Goal: Transaction & Acquisition: Book appointment/travel/reservation

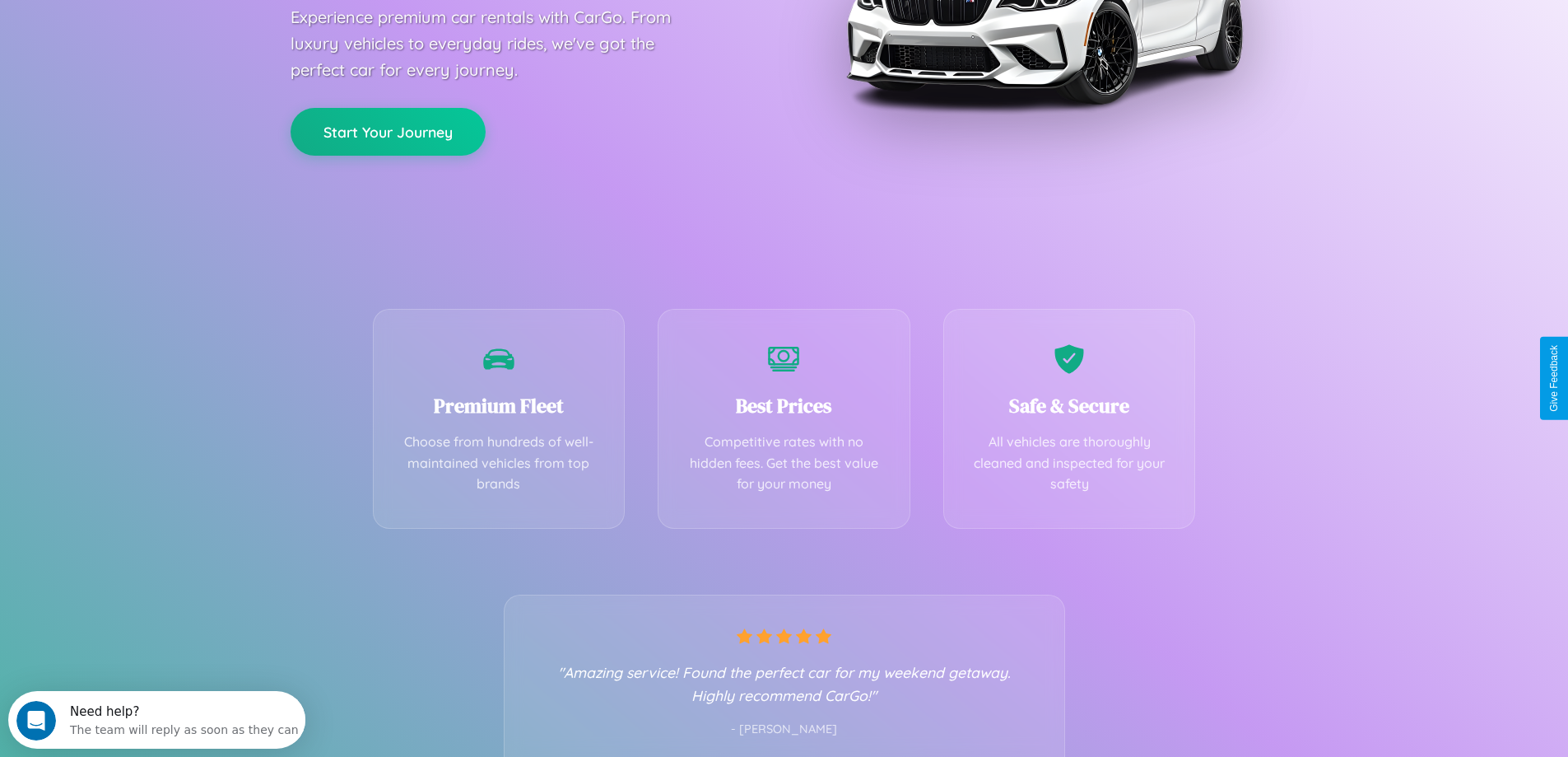
scroll to position [324, 0]
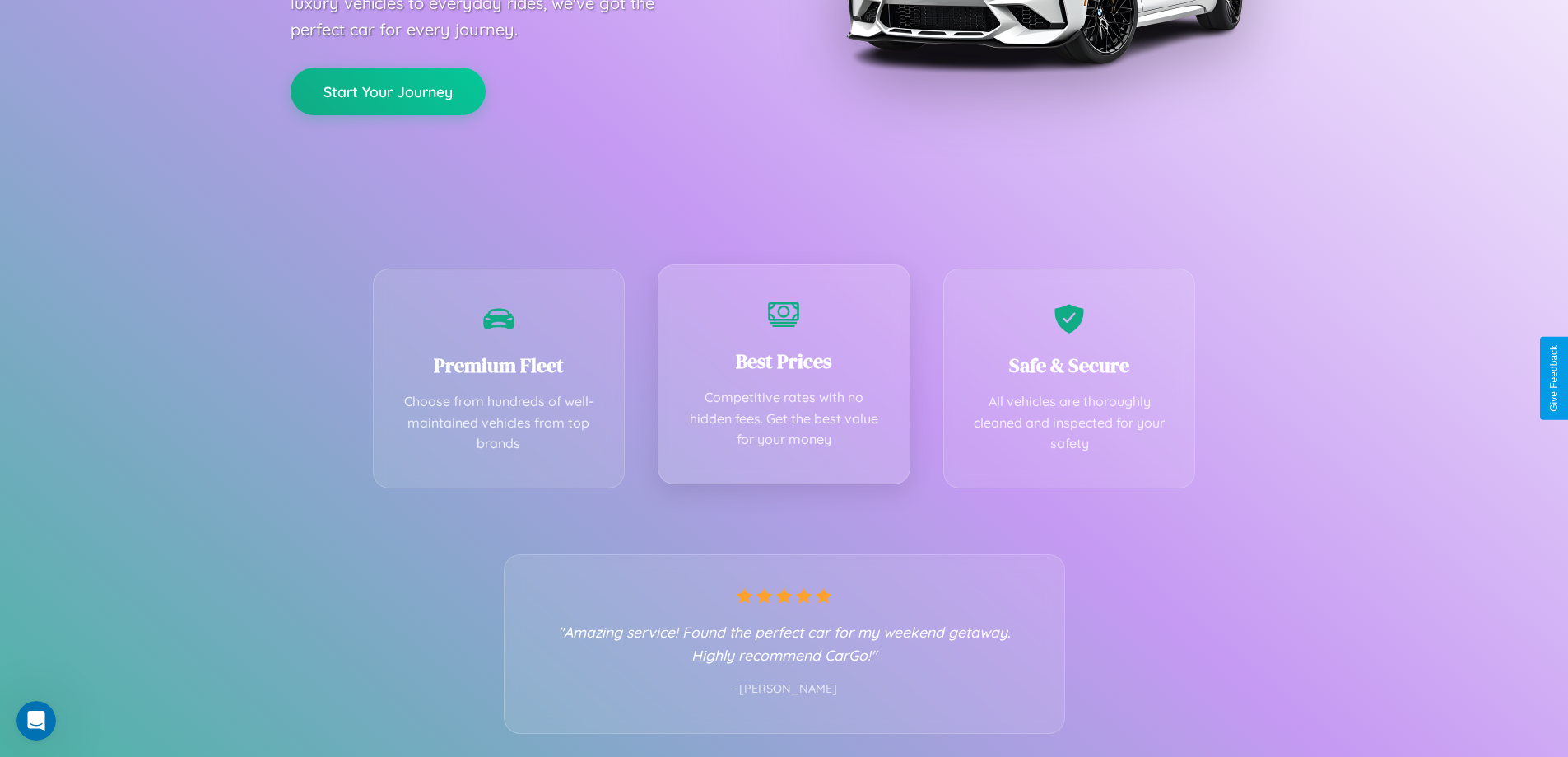
click at [784, 378] on div "Best Prices Competitive rates with no hidden fees. Get the best value for your …" at bounding box center [784, 374] width 253 height 220
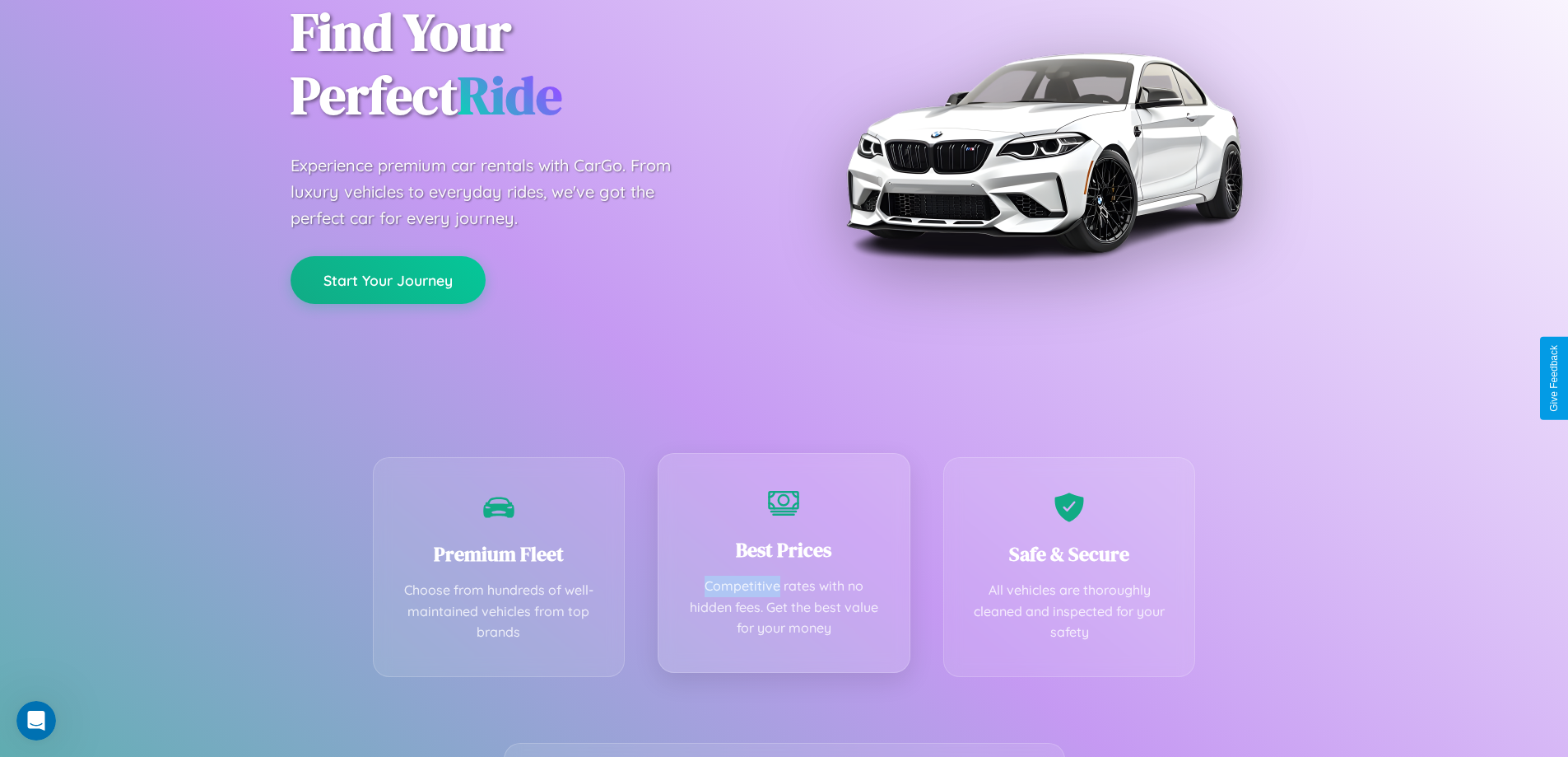
scroll to position [0, 0]
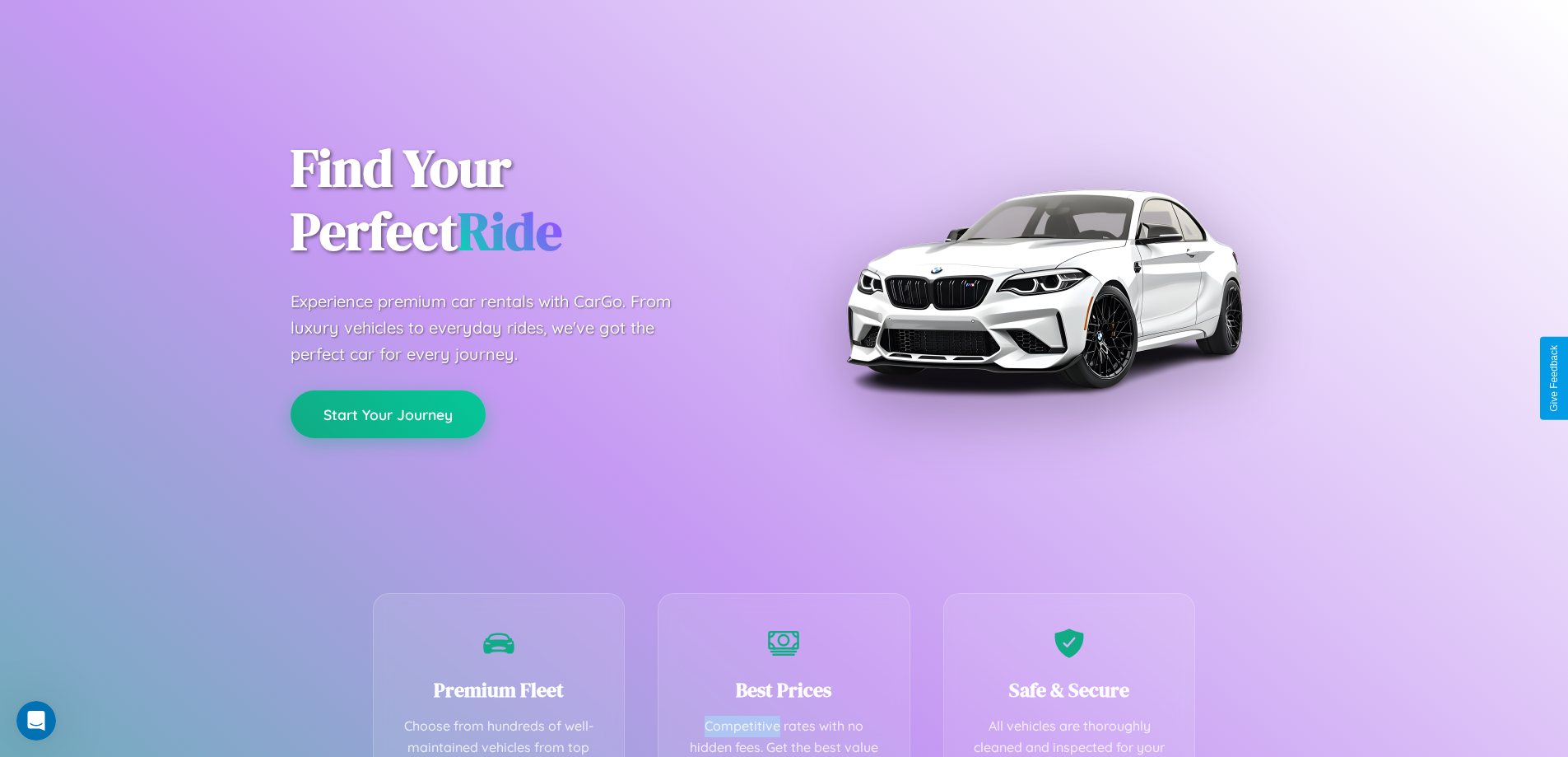
click at [388, 415] on button "Start Your Journey" at bounding box center [388, 414] width 195 height 47
click at [388, 414] on button "Start Your Journey" at bounding box center [388, 414] width 195 height 47
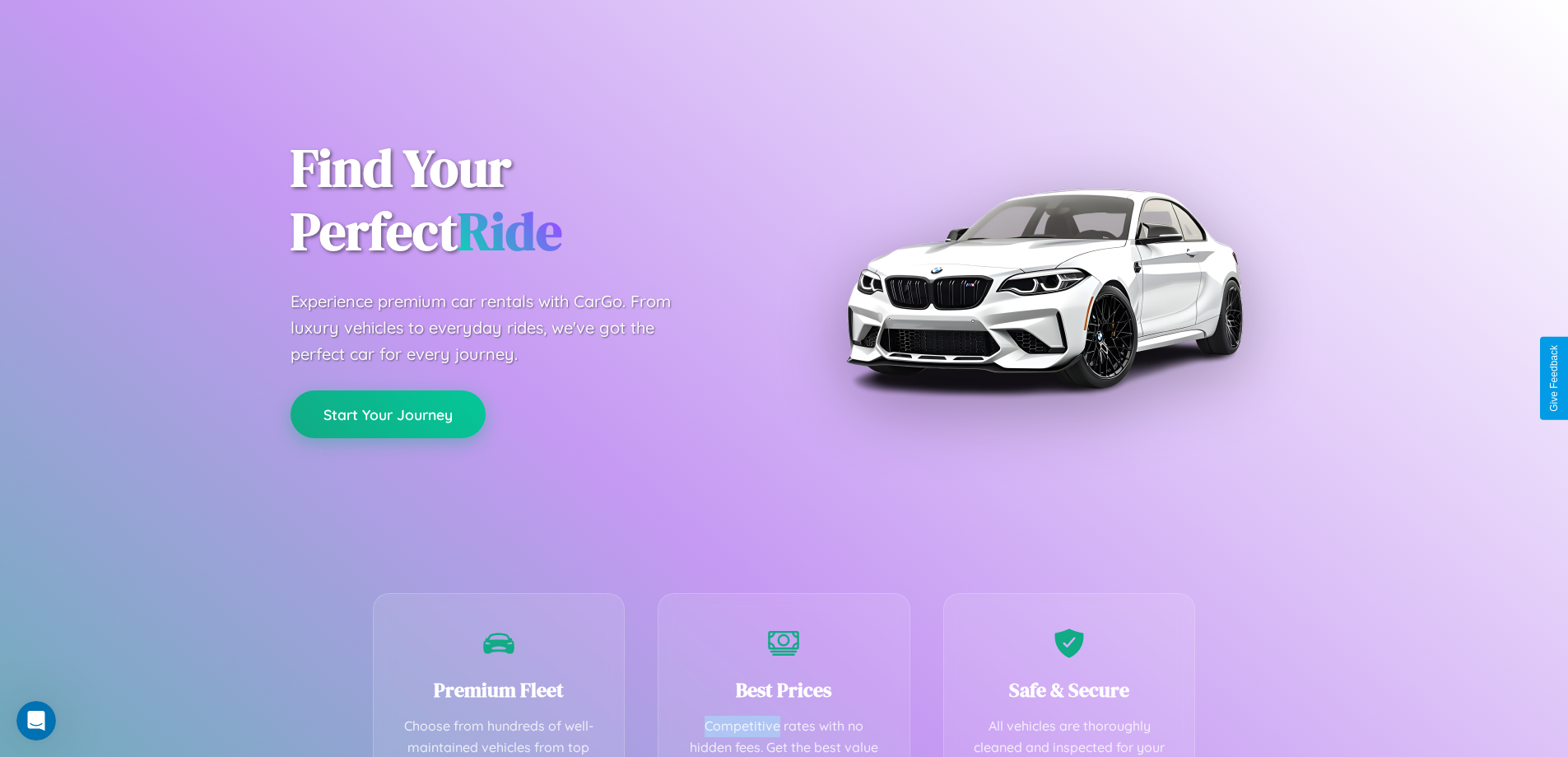
click at [388, 414] on button "Start Your Journey" at bounding box center [388, 414] width 195 height 47
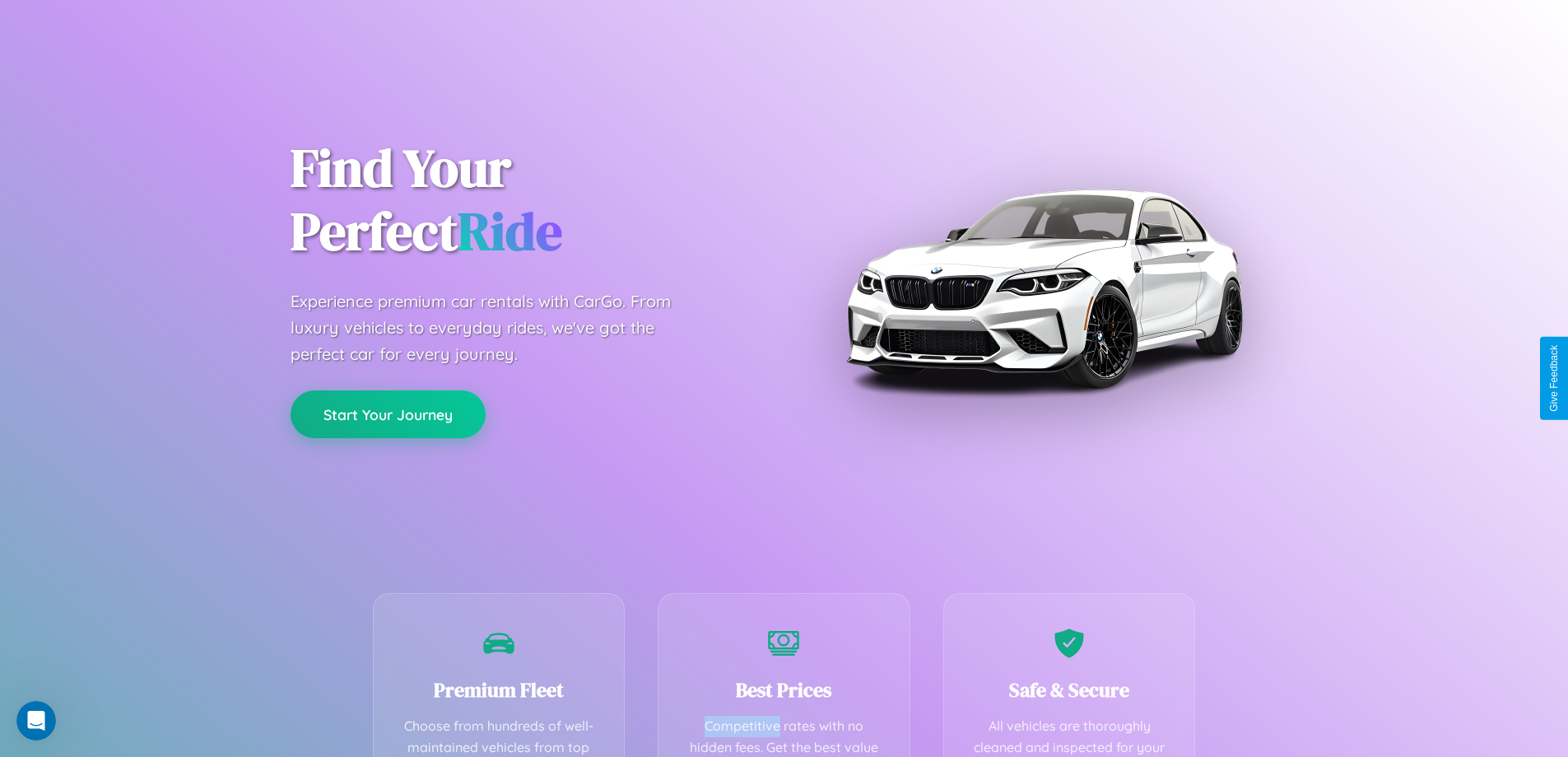
click at [388, 414] on button "Start Your Journey" at bounding box center [388, 414] width 195 height 47
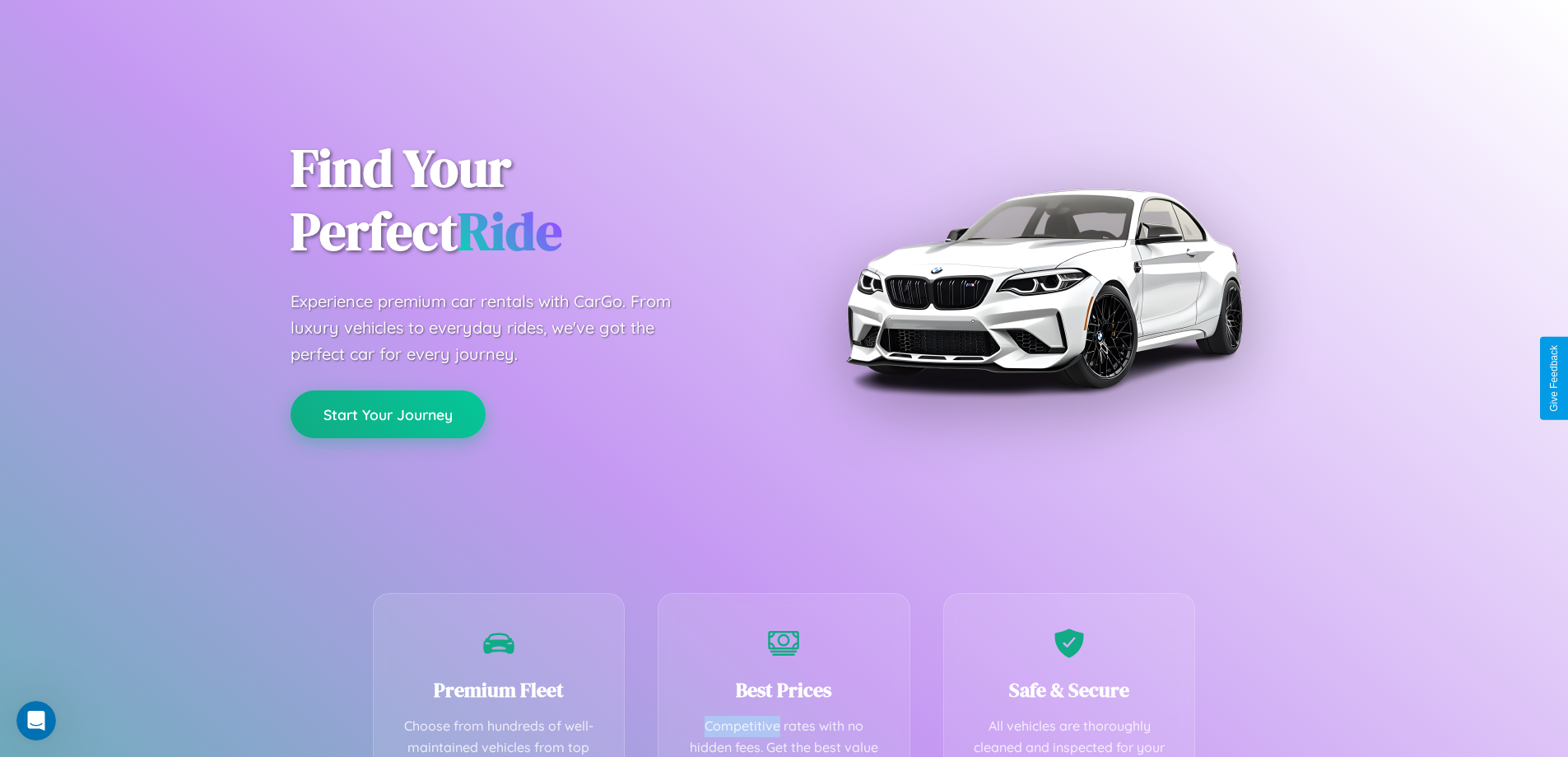
click at [388, 414] on button "Start Your Journey" at bounding box center [388, 414] width 195 height 47
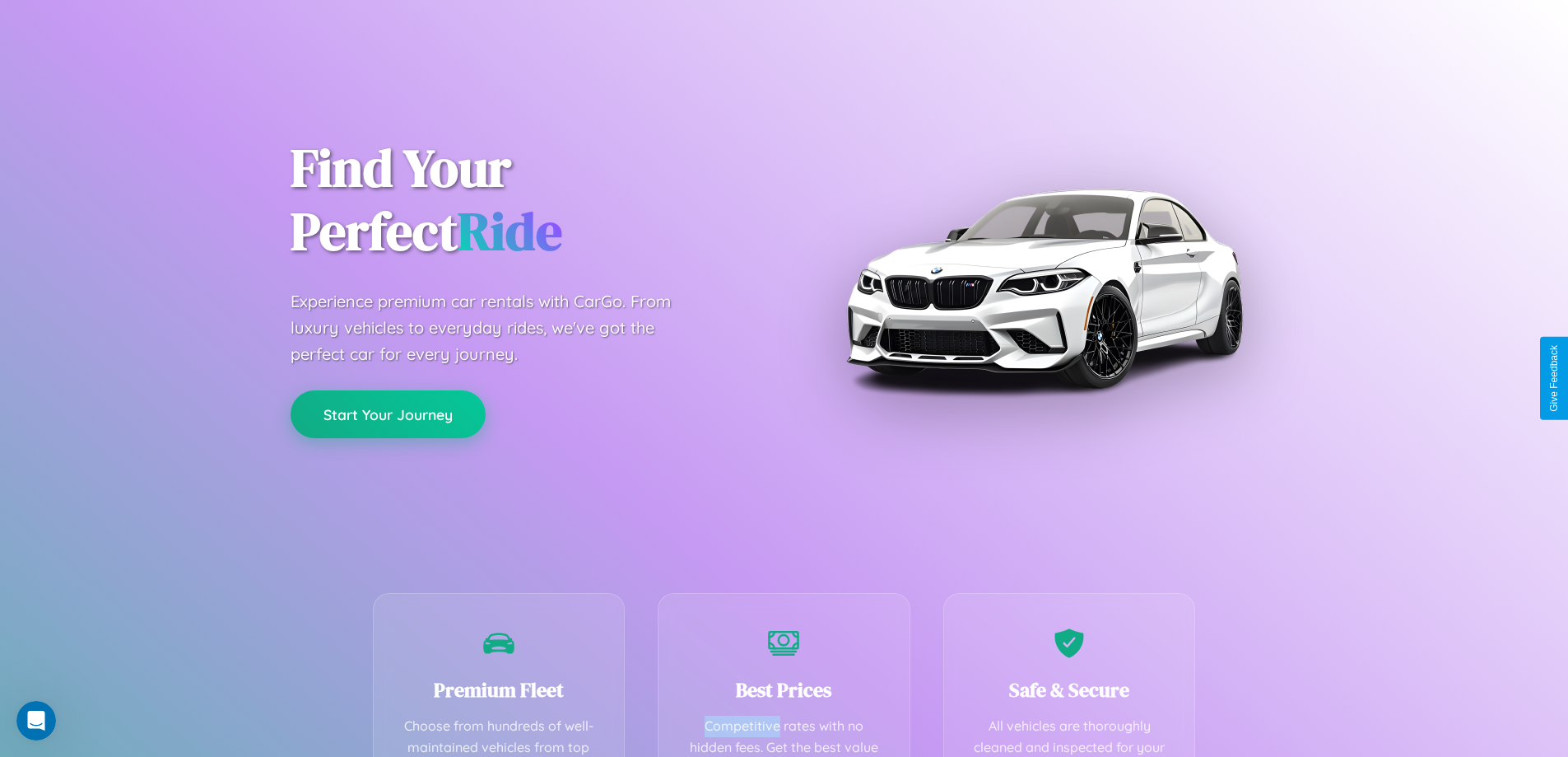
click at [388, 414] on button "Start Your Journey" at bounding box center [388, 414] width 195 height 47
